Goal: Task Accomplishment & Management: Manage account settings

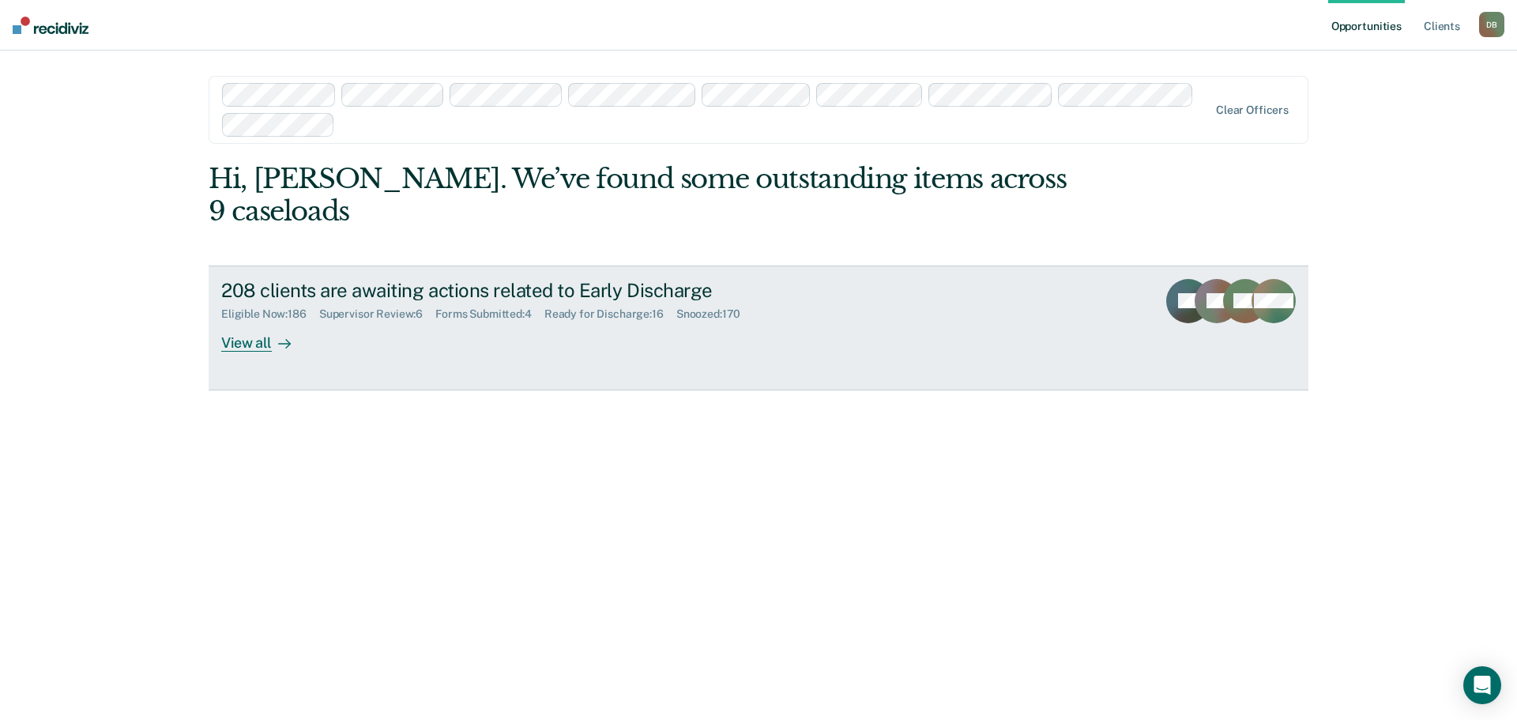
click at [370, 307] on div "Supervisor Review : 6" at bounding box center [377, 313] width 116 height 13
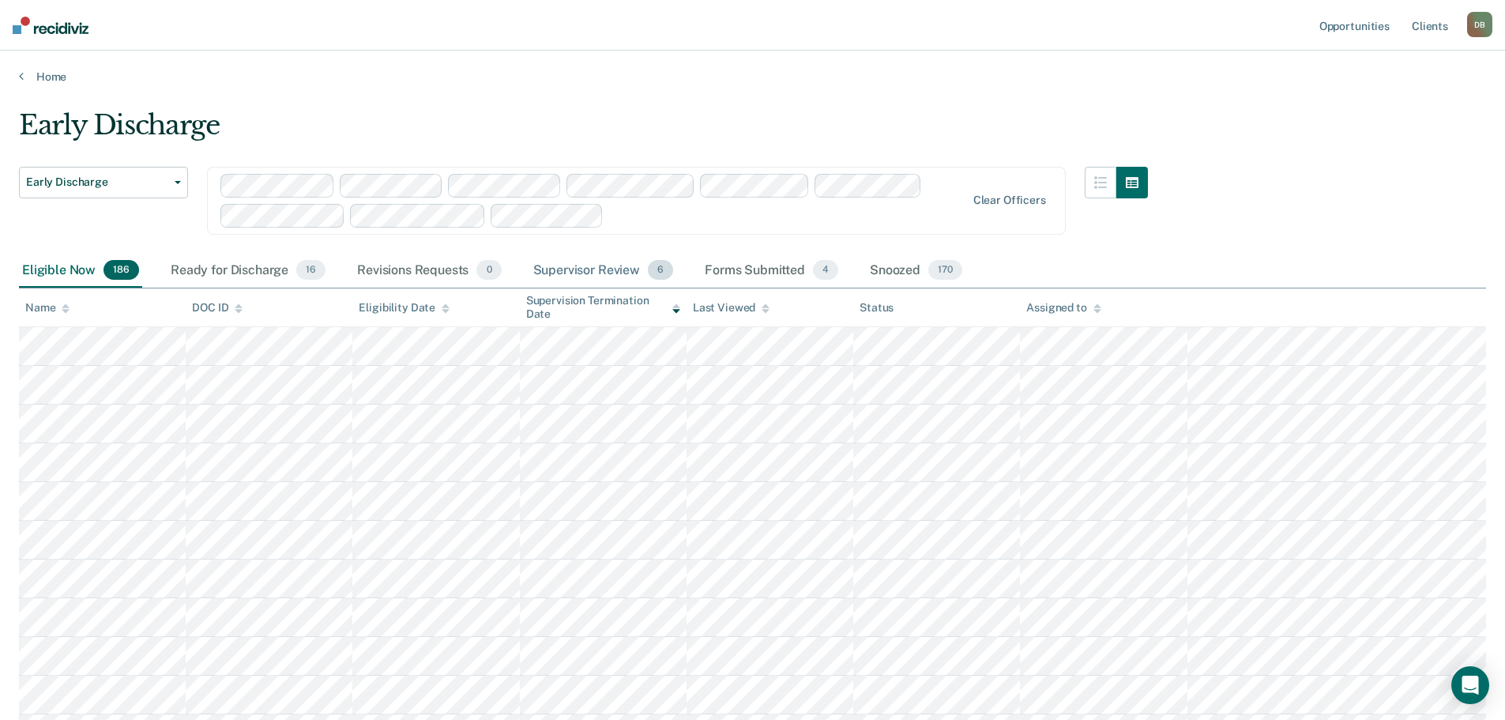
click at [568, 277] on div "Supervisor Review 6" at bounding box center [603, 271] width 147 height 35
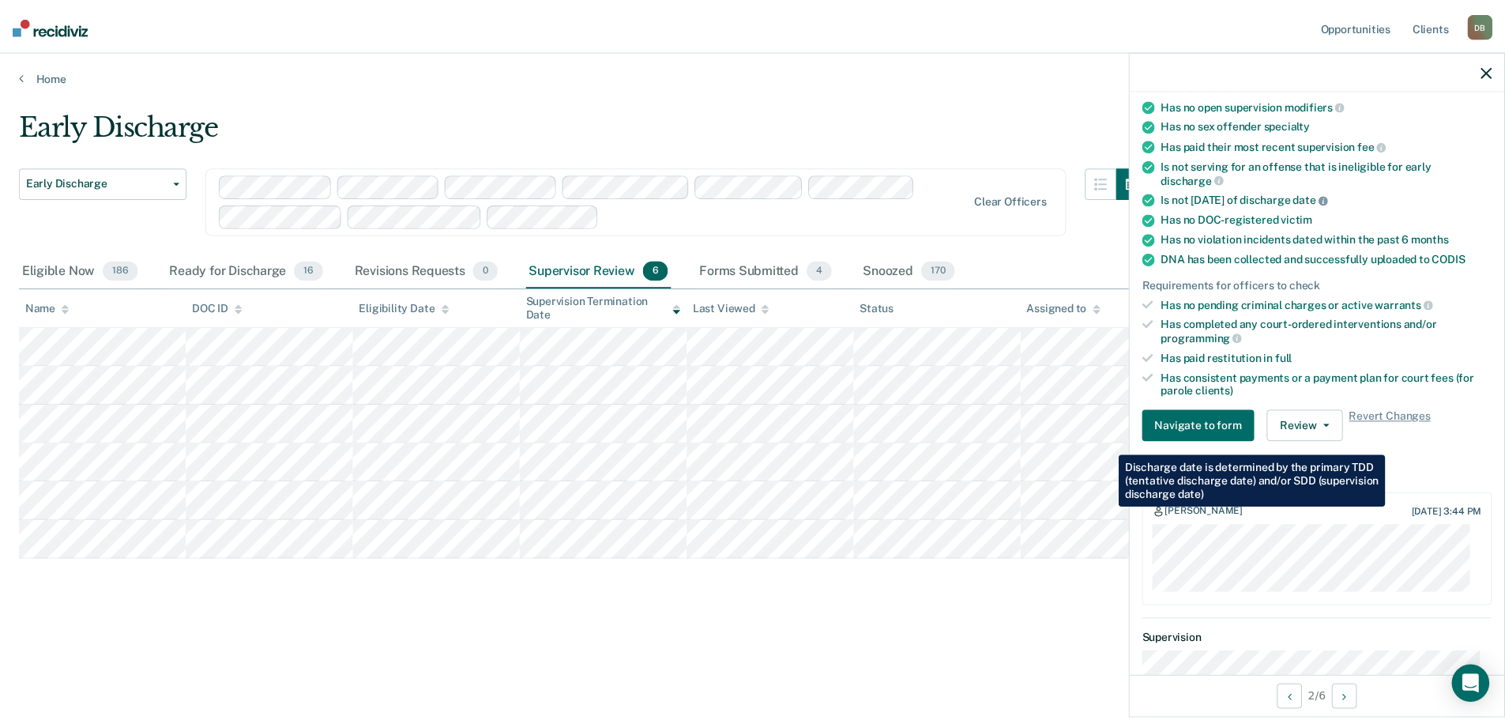
scroll to position [474, 0]
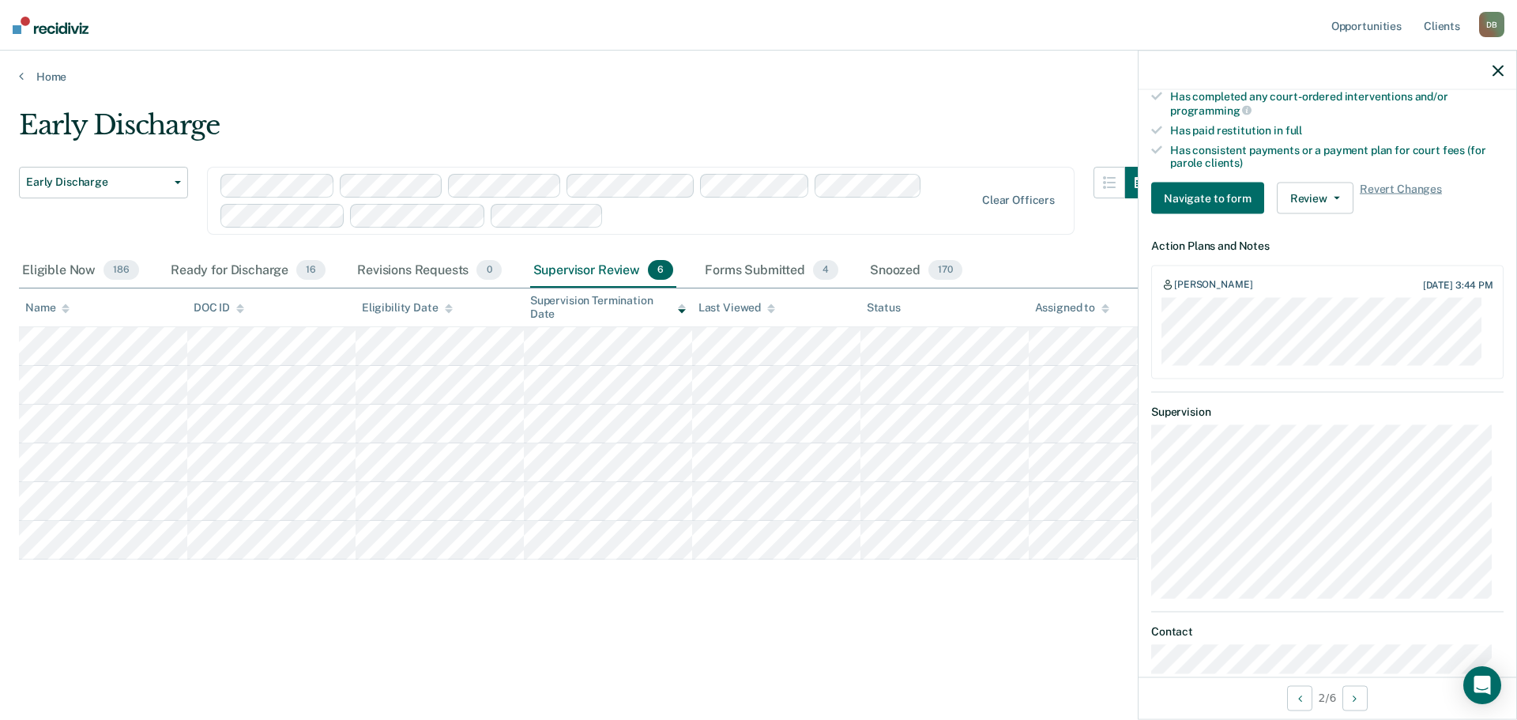
click at [177, 631] on div "Early Discharge Early Discharge Early Discharge Clear officers Eligible Now 186…" at bounding box center [758, 380] width 1479 height 543
click at [1499, 68] on icon "button" at bounding box center [1497, 70] width 11 height 11
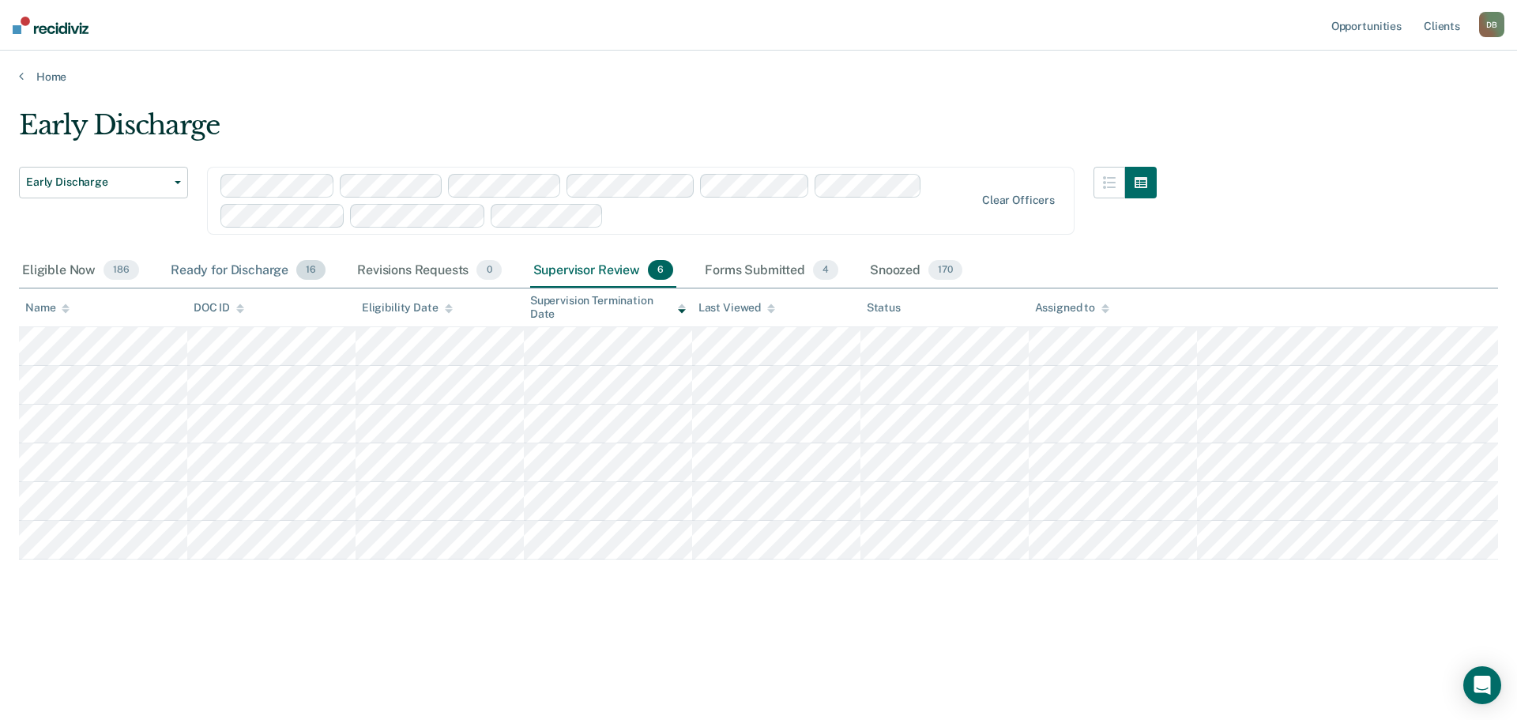
click at [238, 267] on div "Ready for Discharge 16" at bounding box center [247, 271] width 161 height 35
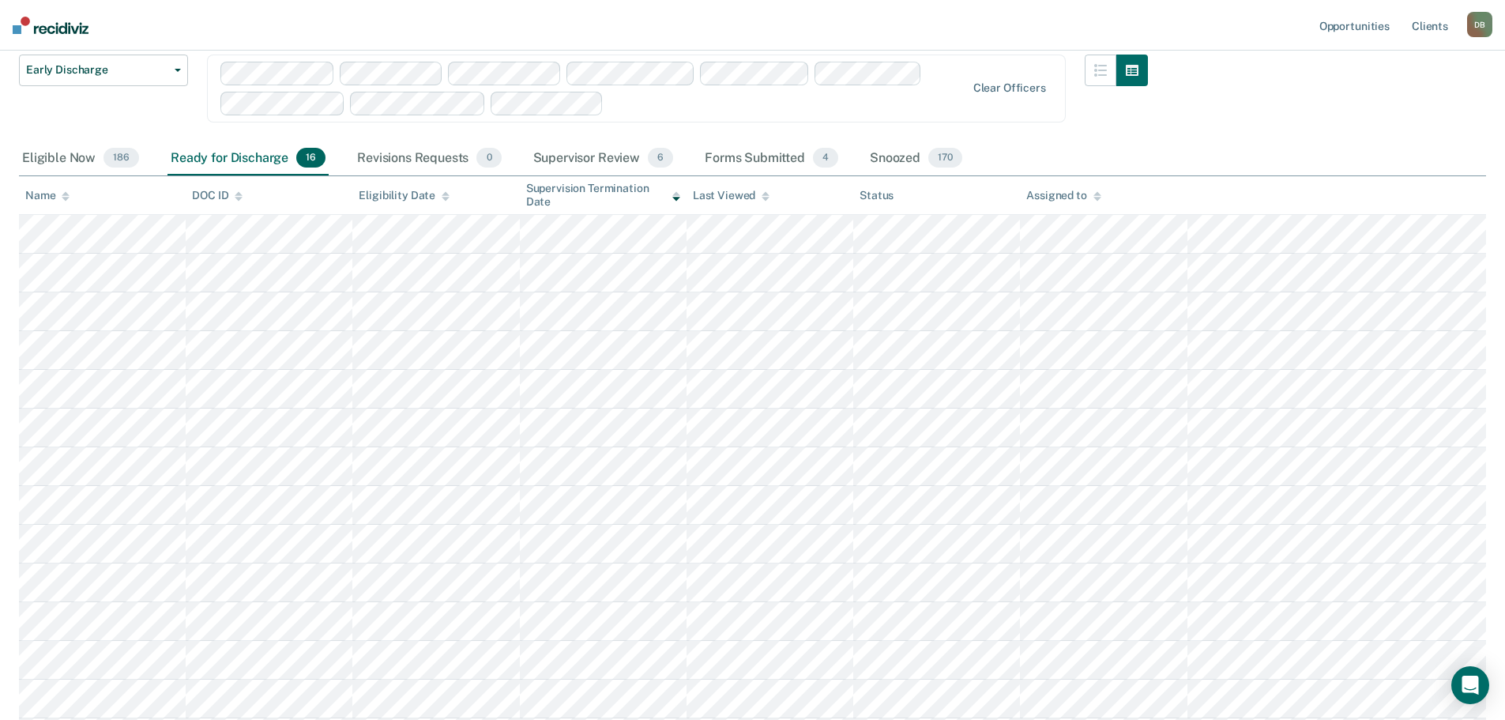
scroll to position [103, 0]
